Goal: Use online tool/utility: Utilize a website feature to perform a specific function

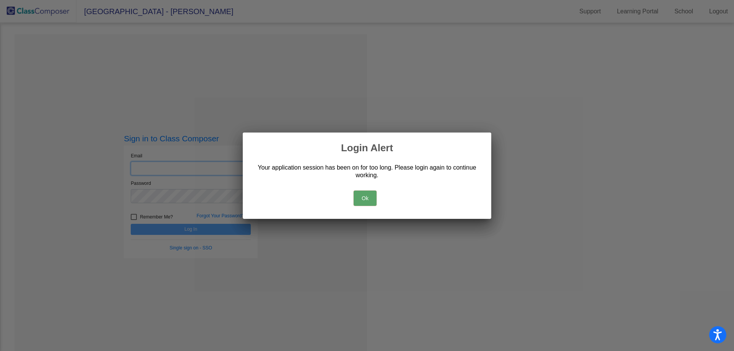
type input "[EMAIL_ADDRESS][DOMAIN_NAME]"
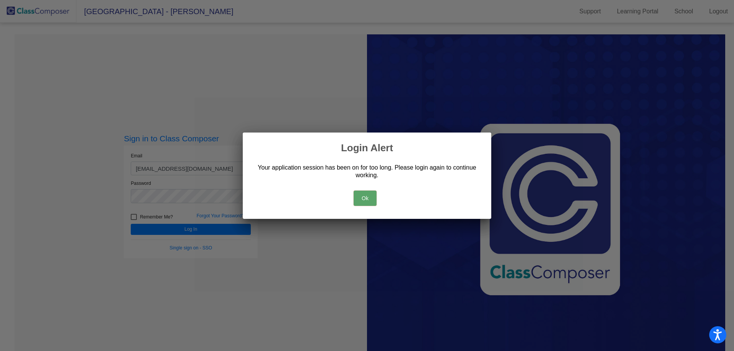
click at [357, 200] on button "Ok" at bounding box center [365, 198] width 23 height 15
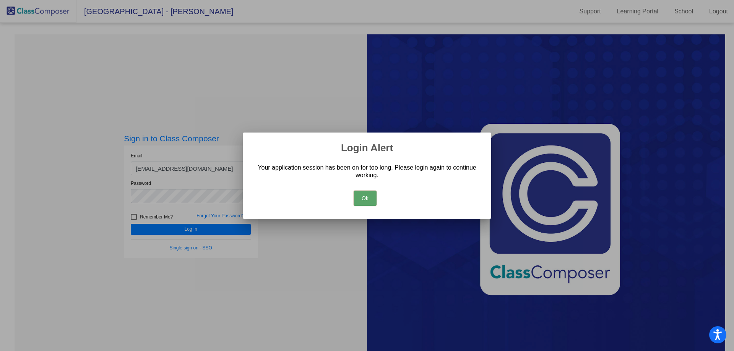
click at [364, 198] on button "Ok" at bounding box center [365, 198] width 23 height 15
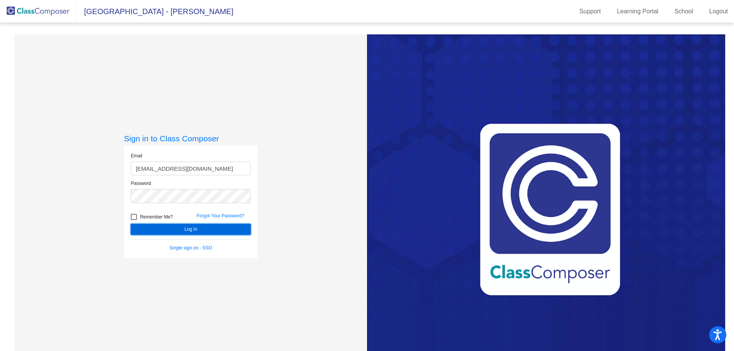
click at [193, 229] on button "Log In" at bounding box center [191, 229] width 120 height 11
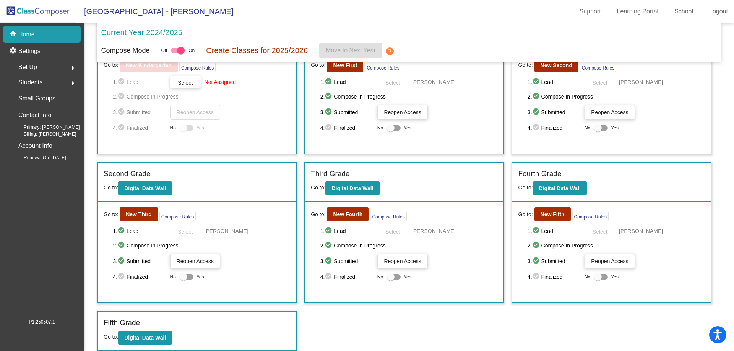
scroll to position [55, 0]
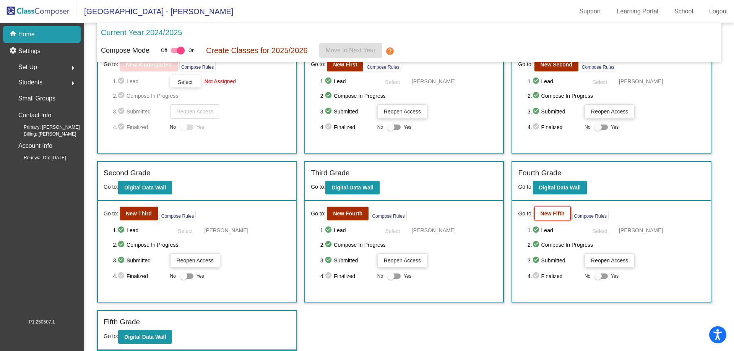
click at [553, 211] on b "New Fifth" at bounding box center [552, 214] width 24 height 6
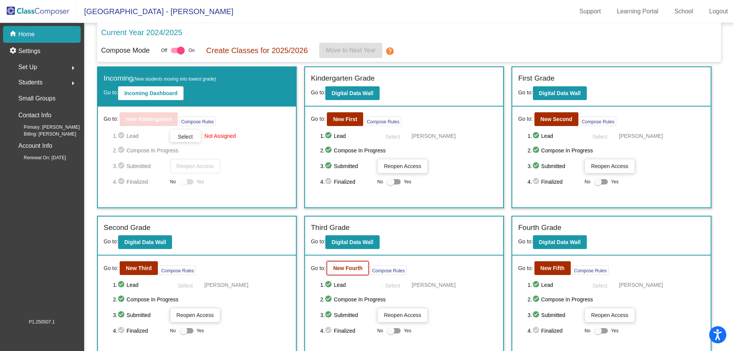
click at [351, 270] on b "New Fourth" at bounding box center [347, 268] width 29 height 6
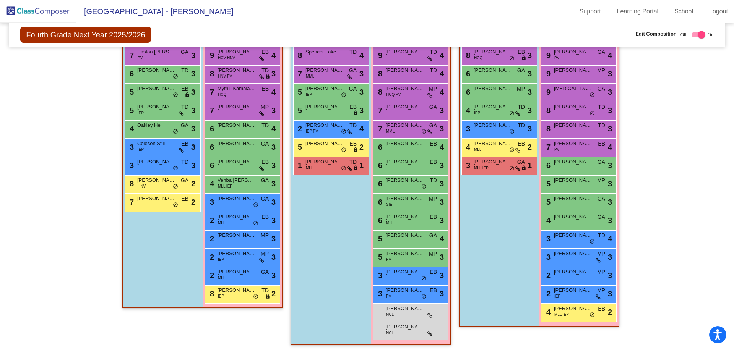
scroll to position [199, 0]
